Goal: Check status: Check status

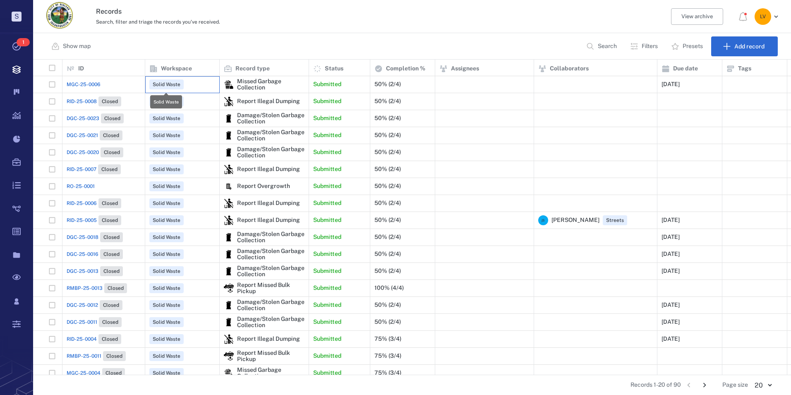
click at [174, 83] on span "Solid Waste" at bounding box center [166, 84] width 31 height 7
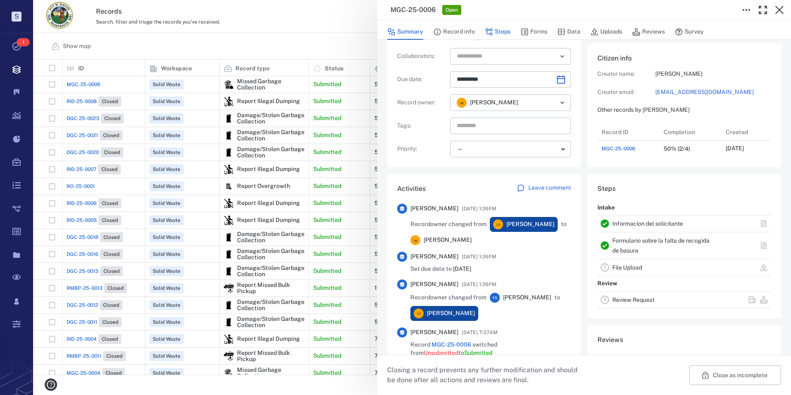
click at [499, 31] on button "Steps" at bounding box center [498, 32] width 26 height 16
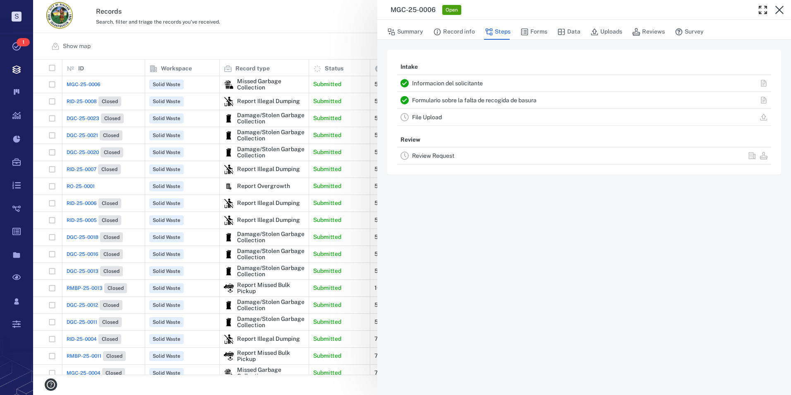
click at [449, 84] on link "Informacion del solicitante" at bounding box center [447, 83] width 71 height 7
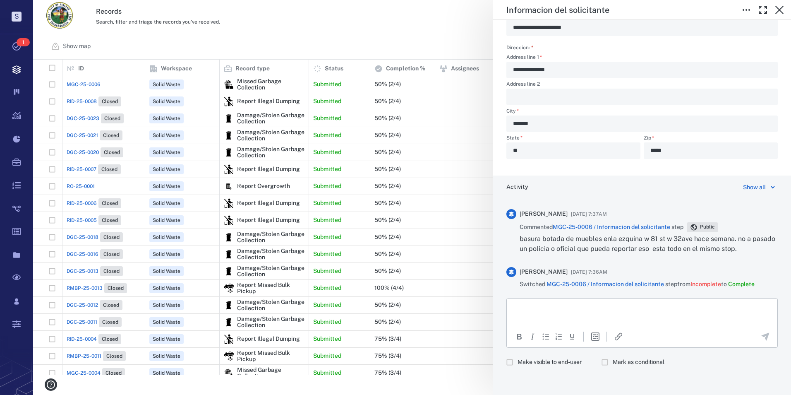
scroll to position [304, 0]
click at [525, 299] on html at bounding box center [642, 307] width 271 height 21
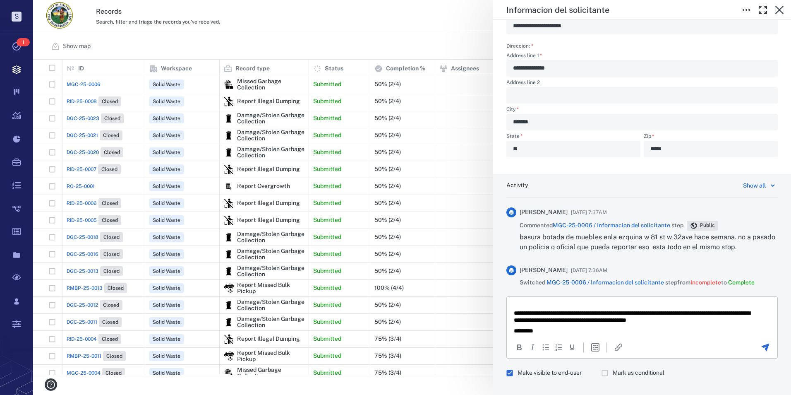
scroll to position [309, 752]
click at [762, 345] on icon "Send the comment" at bounding box center [766, 347] width 8 height 8
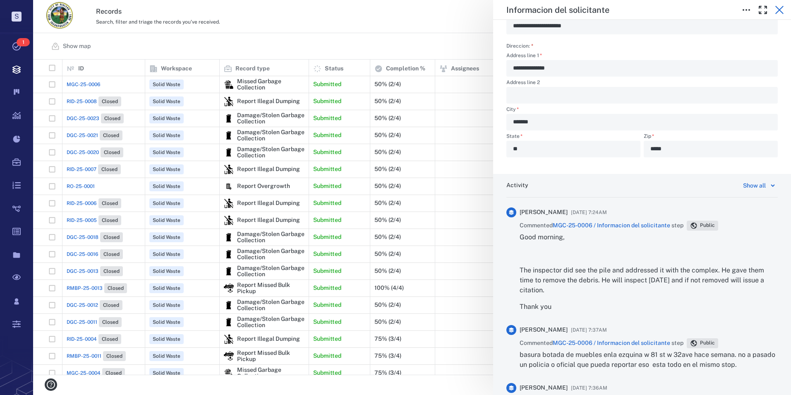
click at [780, 10] on icon "button" at bounding box center [779, 10] width 8 height 8
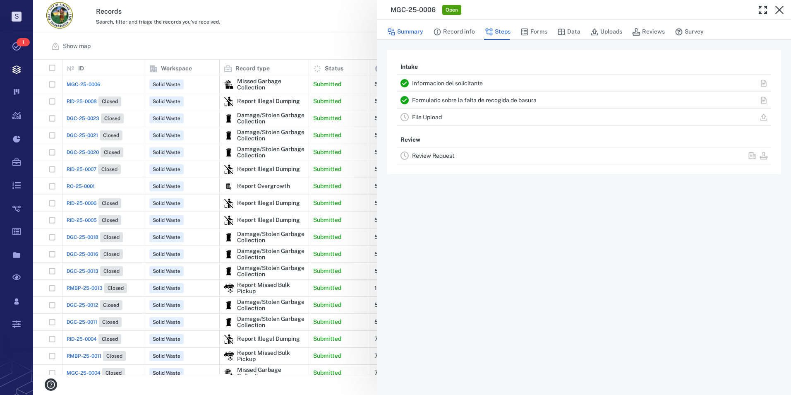
click at [417, 29] on button "Summary" at bounding box center [405, 32] width 36 height 16
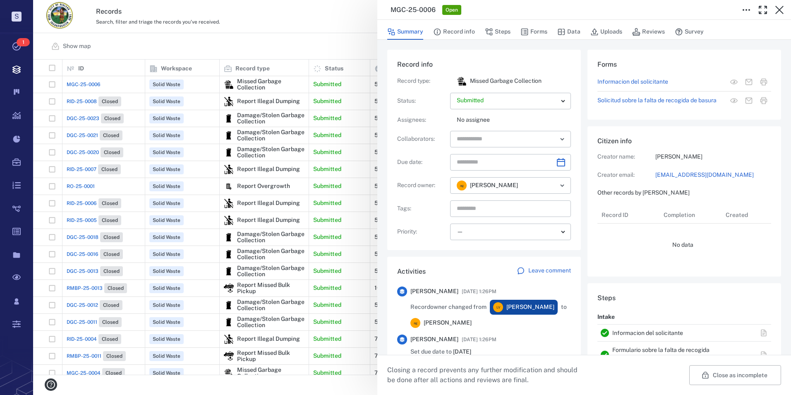
type input "**********"
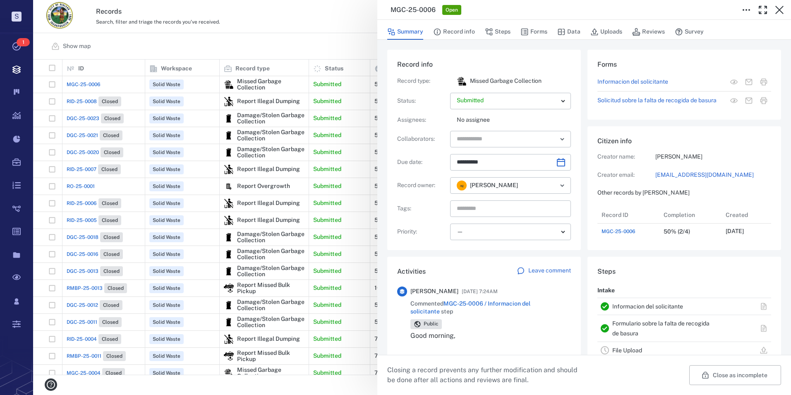
click at [352, 35] on div "**********" at bounding box center [412, 197] width 758 height 395
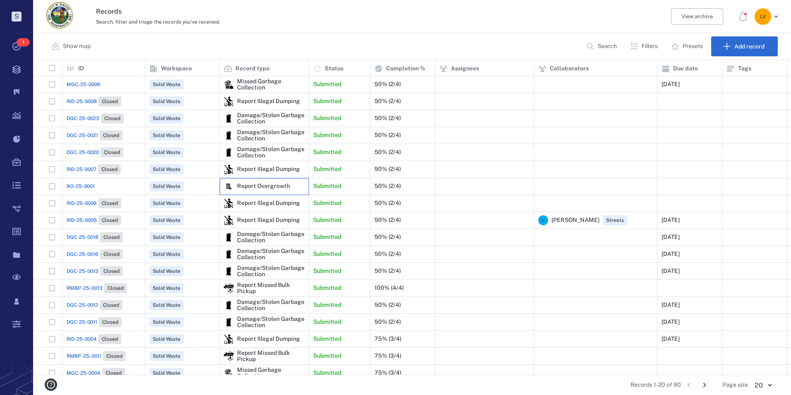
click at [256, 185] on div "Report Overgrowth" at bounding box center [263, 186] width 53 height 6
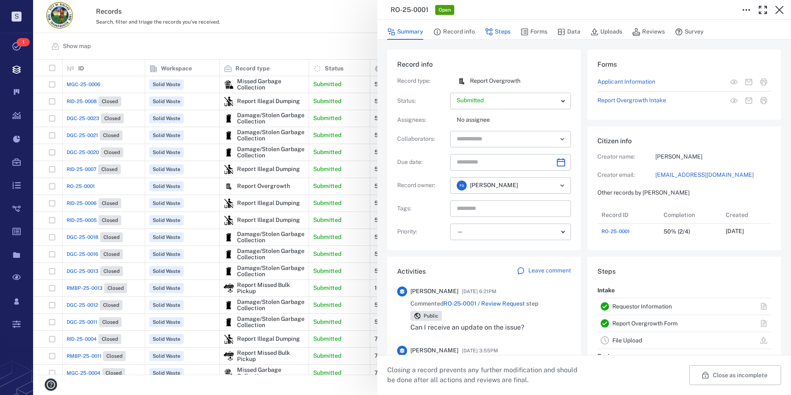
click at [499, 30] on button "Steps" at bounding box center [498, 32] width 26 height 16
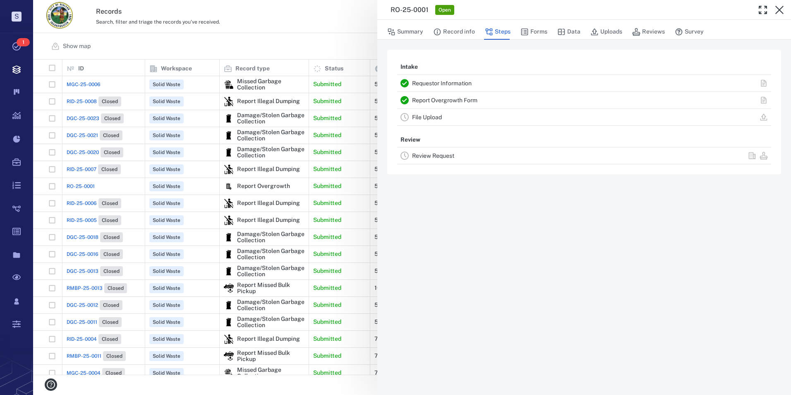
click at [453, 83] on link "Requestor Information" at bounding box center [442, 83] width 60 height 7
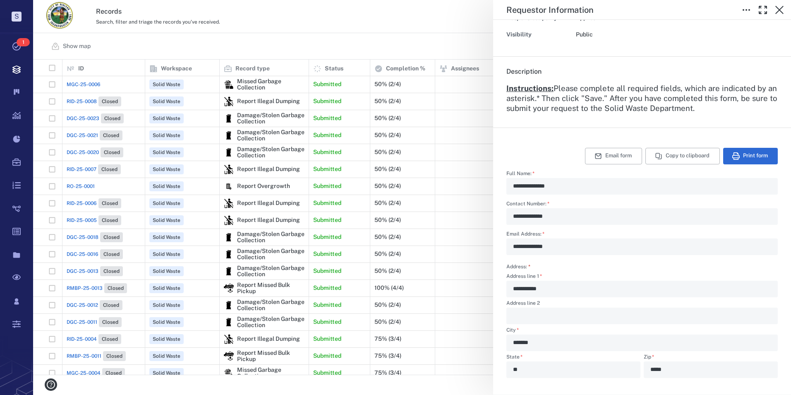
scroll to position [83, 0]
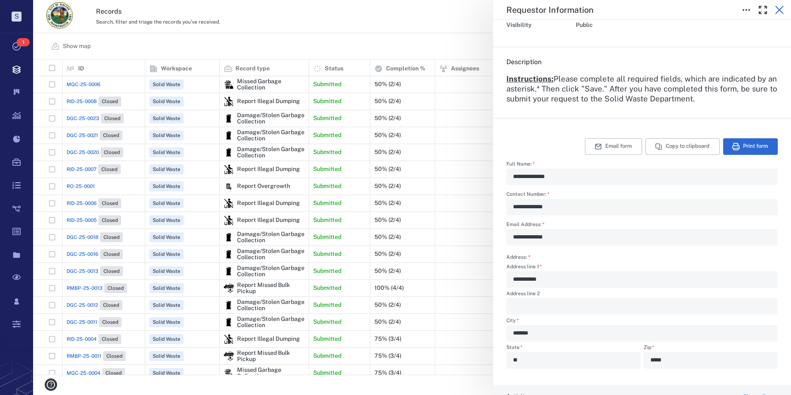
click at [781, 7] on icon "button" at bounding box center [779, 10] width 10 height 10
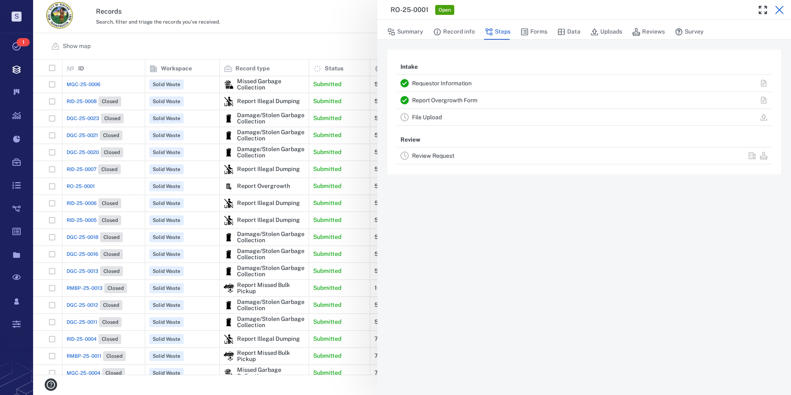
click at [783, 6] on icon "button" at bounding box center [779, 10] width 8 height 8
